Goal: Use online tool/utility: Utilize a website feature to perform a specific function

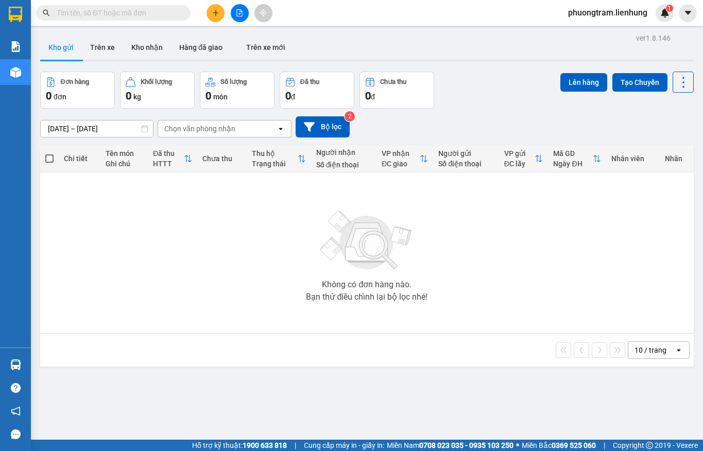
click at [137, 11] on input "text" at bounding box center [118, 12] width 122 height 11
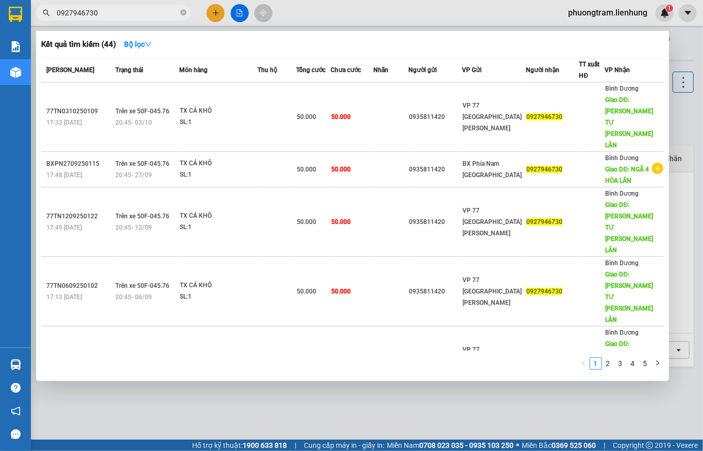
type input "0927946730"
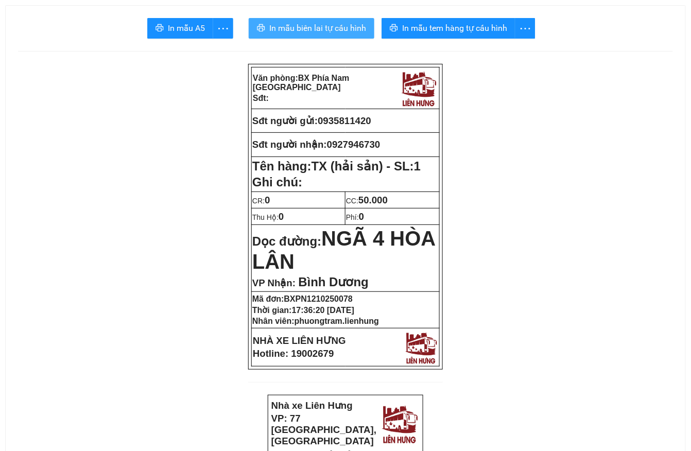
click at [303, 26] on span "In mẫu biên lai tự cấu hình" at bounding box center [317, 28] width 97 height 13
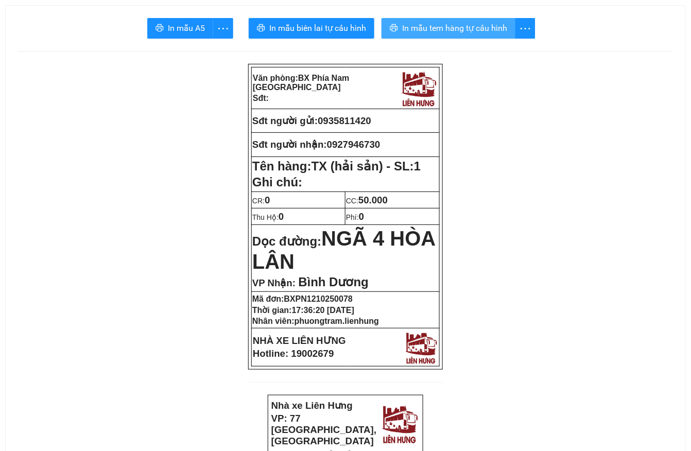
click at [418, 36] on button "In mẫu tem hàng tự cấu hình" at bounding box center [449, 28] width 134 height 21
